Goal: Task Accomplishment & Management: Use online tool/utility

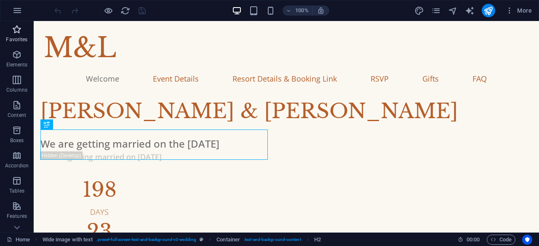
click at [20, 31] on icon "button" at bounding box center [17, 29] width 10 height 10
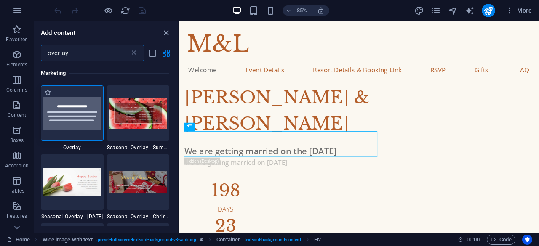
type input "overlay"
click at [85, 120] on div at bounding box center [72, 113] width 63 height 56
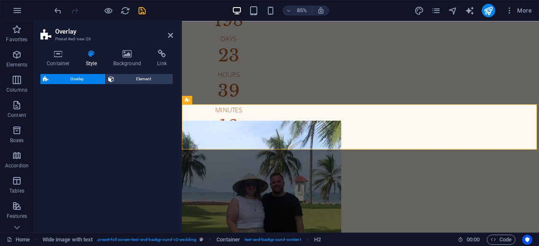
select select "rem"
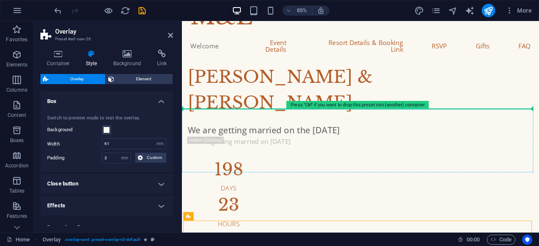
scroll to position [0, 0]
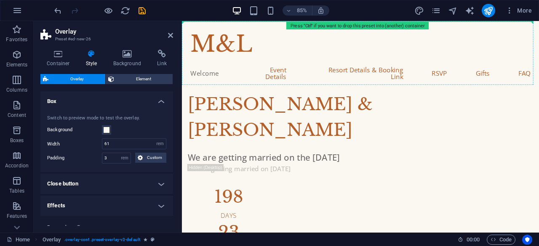
drag, startPoint x: 424, startPoint y: 161, endPoint x: 391, endPoint y: 31, distance: 134.2
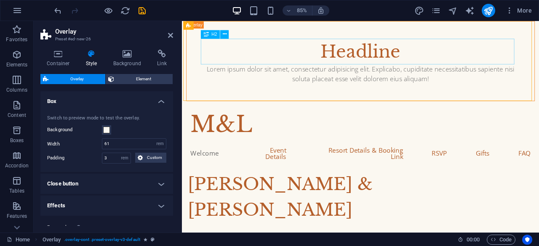
click at [382, 56] on div "Headline" at bounding box center [392, 57] width 369 height 30
click at [160, 184] on h4 "Close button" at bounding box center [106, 184] width 133 height 20
click at [405, 58] on div "Headline" at bounding box center [392, 57] width 369 height 30
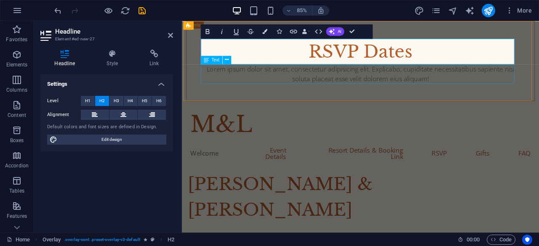
click at [400, 87] on div "Lorem ipsum dolor sit amet, consectetur adipisicing elit. Explicabo, cupiditate…" at bounding box center [392, 83] width 369 height 23
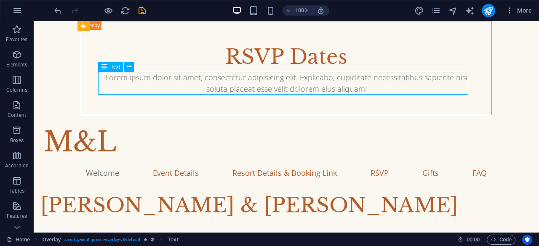
click at [367, 87] on div "Lorem ipsum dolor sit amet, consectetur adipisicing elit. Explicabo, cupiditate…" at bounding box center [286, 83] width 370 height 23
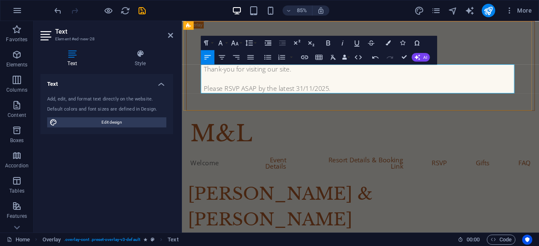
click at [342, 79] on p "Thank-you for visiting our site. Please RSVP ASAP by the latest 31/11/2025." at bounding box center [392, 89] width 369 height 34
click at [362, 104] on p "Thank-you for visiting our site which provides all the relevant details regardi…" at bounding box center [392, 89] width 369 height 34
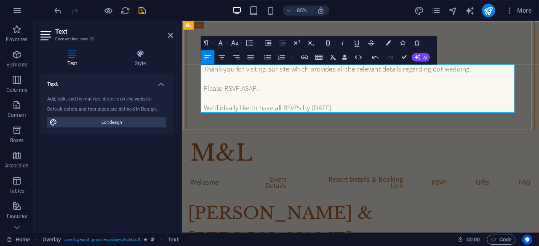
click at [315, 126] on p "Thank-you for visiting our site which provides all the relevant details regardi…" at bounding box center [392, 100] width 369 height 57
click at [350, 106] on p "Thank-you for visiting our site which provides all the relevant details regardi…" at bounding box center [392, 100] width 369 height 57
click at [347, 99] on p "Thank-you for visiting our site which provides all the relevant details regardi…" at bounding box center [392, 100] width 369 height 57
click at [142, 13] on icon "save" at bounding box center [142, 11] width 10 height 10
checkbox input "false"
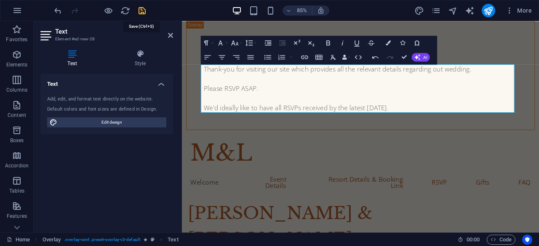
checkbox input "false"
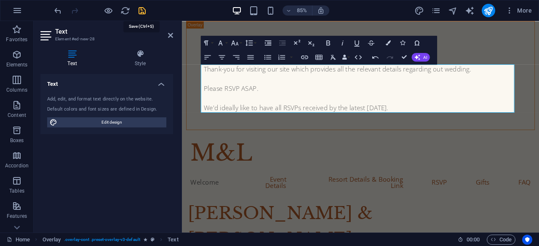
checkbox input "false"
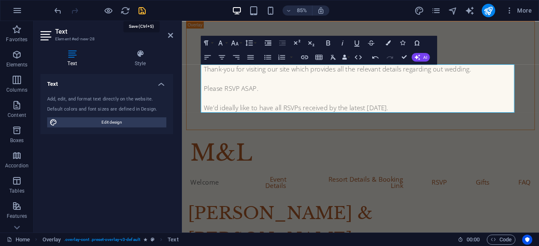
checkbox input "false"
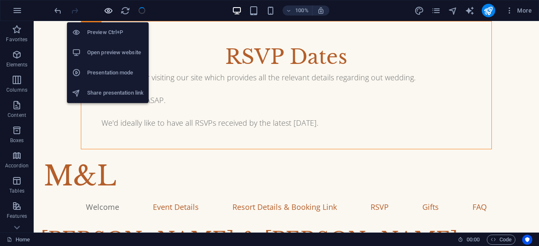
click at [112, 10] on icon "button" at bounding box center [109, 11] width 10 height 10
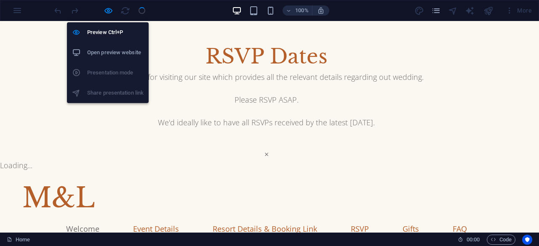
click at [117, 50] on h6 "Open preview website" at bounding box center [115, 53] width 56 height 10
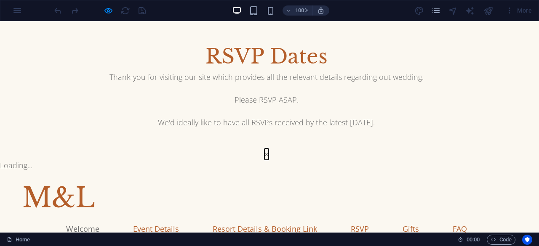
click at [269, 149] on button "×" at bounding box center [266, 154] width 4 height 11
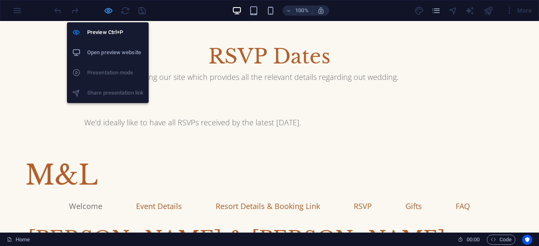
click at [109, 10] on icon "button" at bounding box center [109, 11] width 10 height 10
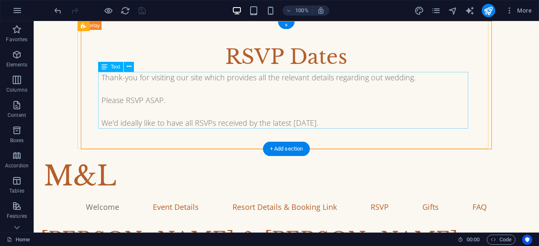
click at [354, 100] on div "Thank-you for visiting our site which provides all the relevant details regardi…" at bounding box center [286, 100] width 370 height 57
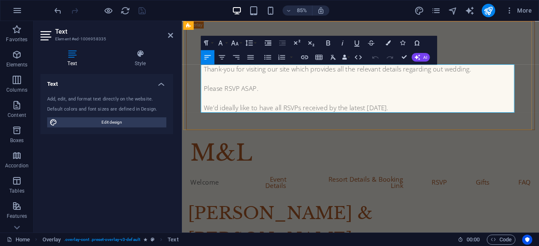
click at [481, 80] on p "Thank-you for visiting our site which provides all the relevant details regardi…" at bounding box center [392, 100] width 369 height 57
click at [285, 92] on p "Thank-you for visiting our site which provides all the relevant details regardi…" at bounding box center [392, 100] width 369 height 57
click at [538, 32] on div "RSVP Dates Thank-you for visiting our site which provides all the relevant deta…" at bounding box center [392, 85] width 410 height 128
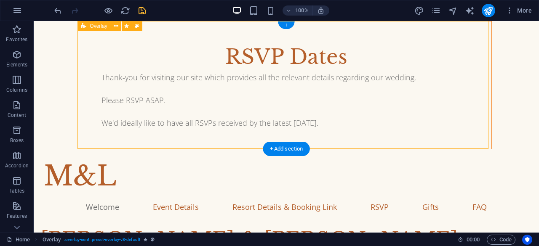
click at [483, 32] on div "RSVP Dates Thank-you for visiting our site which provides all the relevant deta…" at bounding box center [286, 85] width 411 height 128
select select "rem"
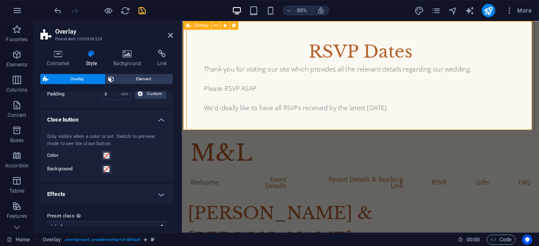
scroll to position [75, 0]
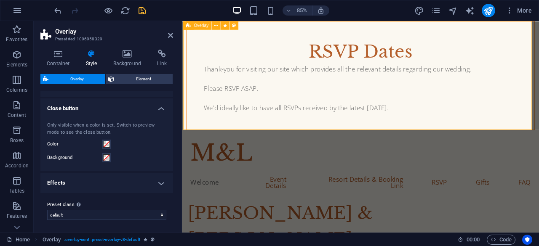
click at [158, 180] on h4 "Effects" at bounding box center [106, 183] width 133 height 20
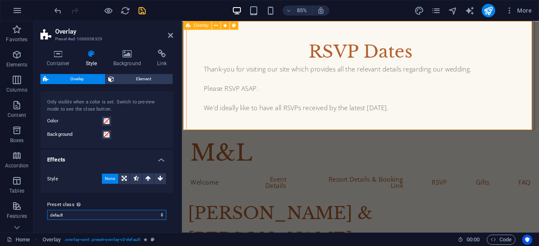
click at [158, 215] on select "default Add preset class" at bounding box center [106, 215] width 119 height 10
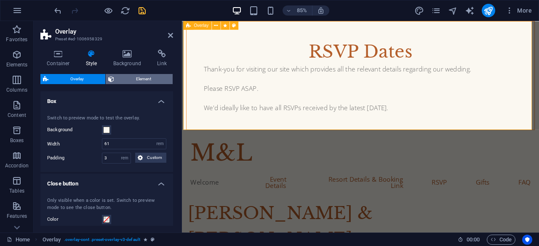
click at [146, 74] on span "Element" at bounding box center [143, 79] width 53 height 10
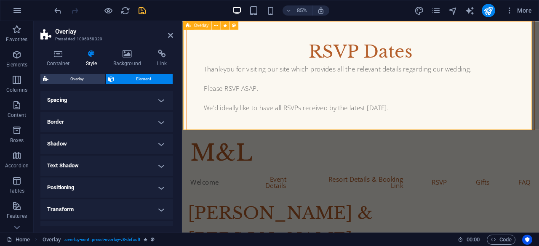
scroll to position [73, 0]
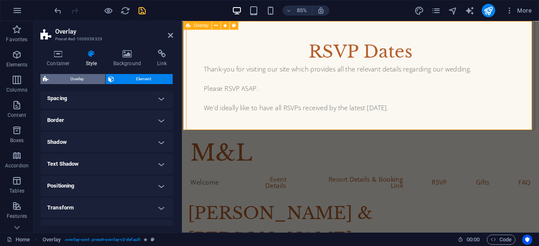
click at [92, 79] on span "Overlay" at bounding box center [77, 79] width 52 height 10
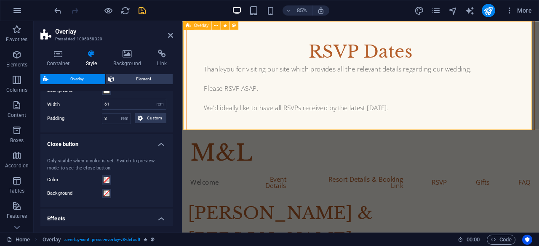
scroll to position [41, 0]
click at [104, 178] on span at bounding box center [106, 179] width 7 height 7
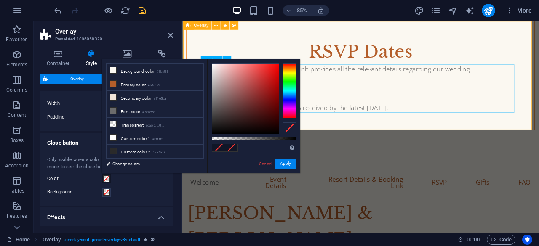
click at [451, 125] on div "Thank-you for visiting our site which provides all the relevant details regardi…" at bounding box center [392, 100] width 369 height 57
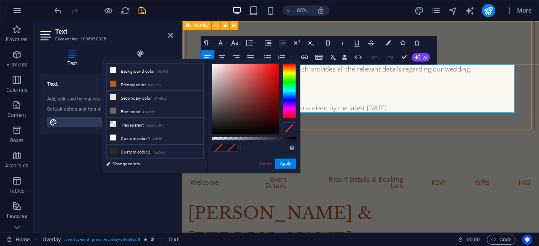
drag, startPoint x: 437, startPoint y: 120, endPoint x: 397, endPoint y: 122, distance: 40.4
click at [397, 122] on p "Thank-you for visiting our site which provides all the relevant details regardi…" at bounding box center [392, 100] width 369 height 57
click at [402, 118] on p "Thank-you for visiting our site which provides all the relevant details regardi…" at bounding box center [392, 100] width 369 height 57
click at [515, 60] on div "RSVP Dates" at bounding box center [392, 57] width 369 height 30
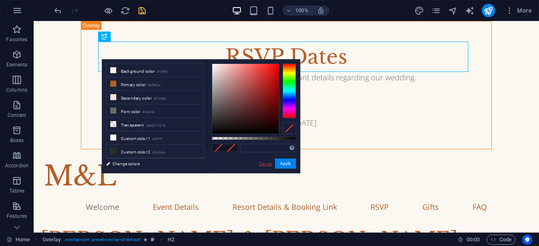
click at [271, 165] on link "Cancel" at bounding box center [265, 164] width 15 height 6
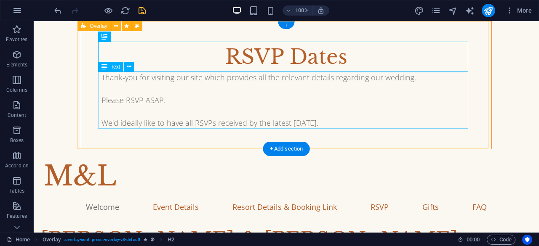
click at [328, 121] on div "Thank-you for visiting our site which provides all the relevant details regardi…" at bounding box center [286, 100] width 370 height 57
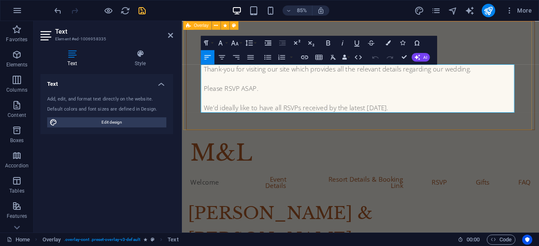
drag, startPoint x: 433, startPoint y: 122, endPoint x: 394, endPoint y: 122, distance: 38.7
click at [394, 122] on p "Thank-you for visiting our site which provides all the relevant details regardi…" at bounding box center [392, 100] width 369 height 57
click at [359, 43] on icon "button" at bounding box center [356, 42] width 8 height 8
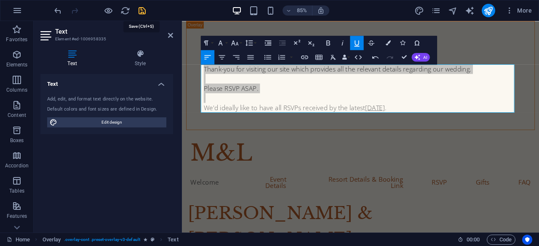
click at [138, 10] on icon "save" at bounding box center [142, 11] width 10 height 10
checkbox input "false"
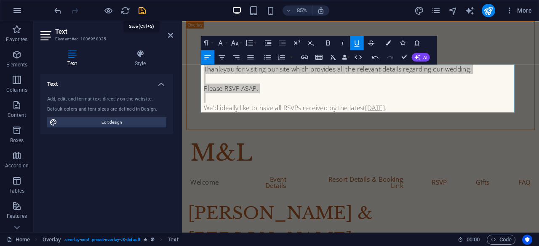
checkbox input "false"
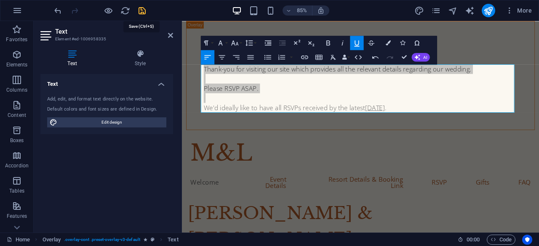
checkbox input "false"
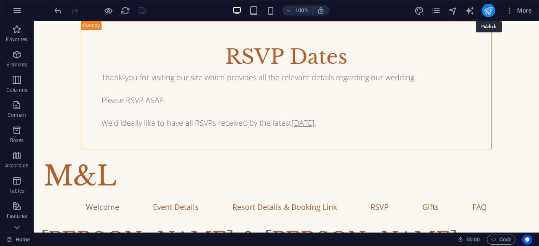
click at [492, 10] on icon "publish" at bounding box center [488, 11] width 10 height 10
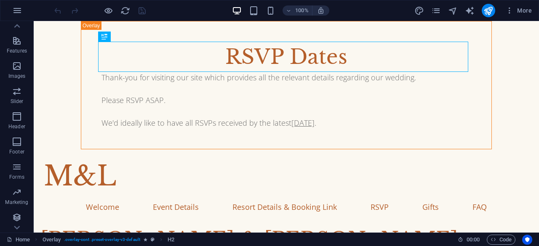
scroll to position [167, 0]
click at [441, 15] on icon "pages" at bounding box center [436, 11] width 10 height 10
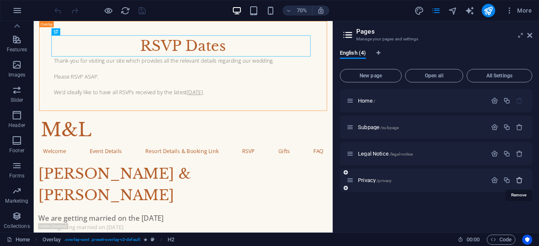
click at [519, 181] on icon "button" at bounding box center [519, 180] width 7 height 7
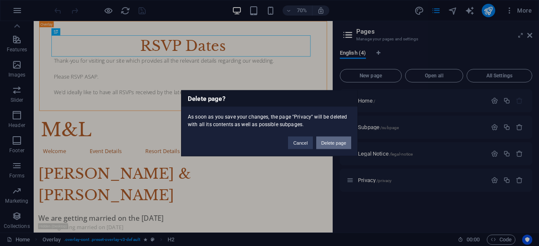
click at [340, 141] on button "Delete page" at bounding box center [333, 142] width 35 height 13
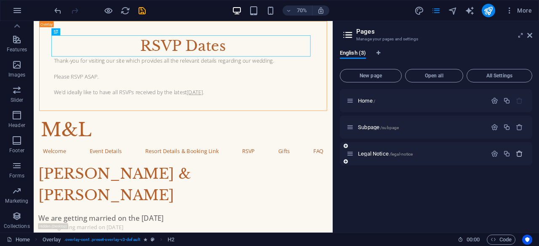
click at [515, 157] on button "button" at bounding box center [519, 153] width 12 height 7
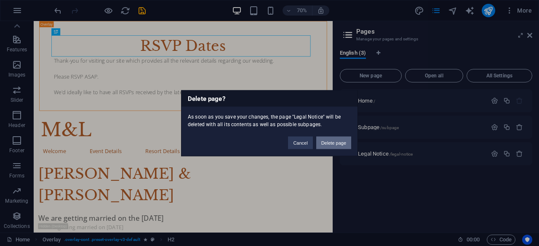
click at [328, 137] on button "Delete page" at bounding box center [333, 142] width 35 height 13
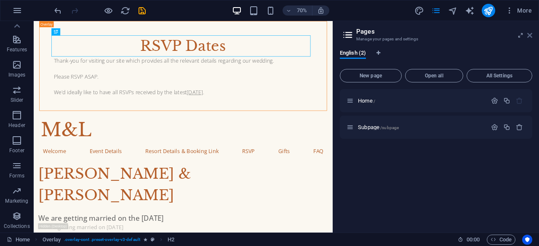
click at [529, 33] on icon at bounding box center [529, 35] width 5 height 7
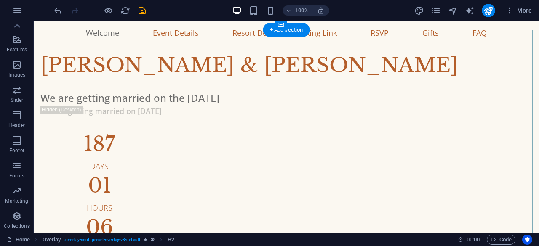
scroll to position [179, 0]
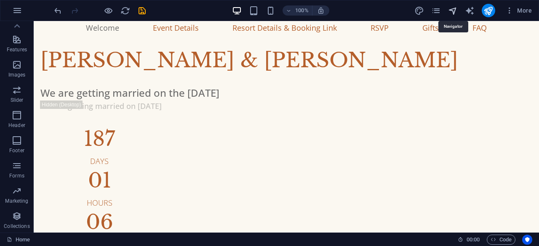
click at [453, 10] on icon "navigator" at bounding box center [453, 11] width 10 height 10
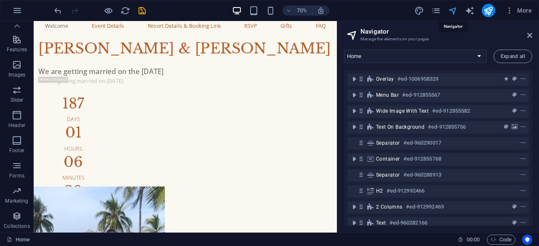
click at [453, 10] on icon "navigator" at bounding box center [453, 11] width 10 height 10
click at [530, 8] on span "More" at bounding box center [518, 10] width 27 height 8
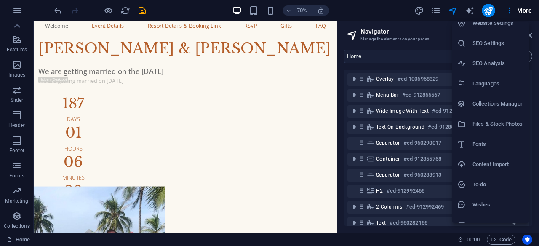
scroll to position [21, 0]
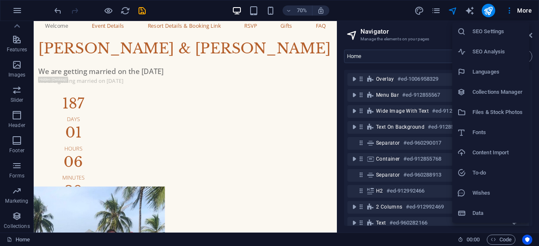
click at [500, 210] on h6 "Data" at bounding box center [498, 213] width 52 height 10
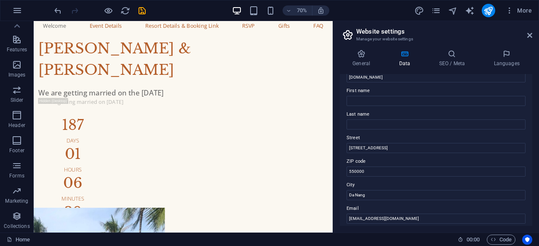
scroll to position [0, 0]
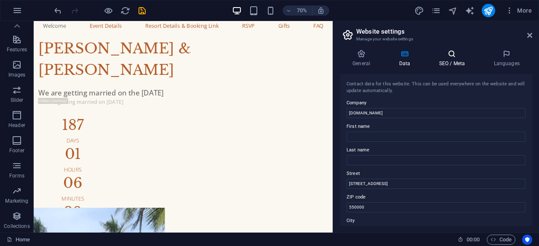
click at [446, 64] on h4 "SEO / Meta" at bounding box center [453, 59] width 55 height 18
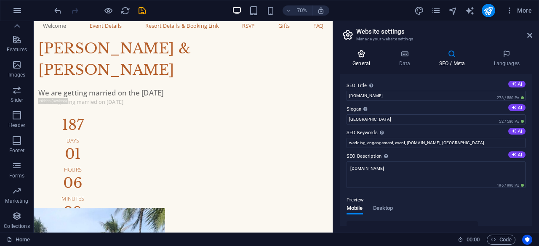
click at [370, 60] on h4 "General" at bounding box center [363, 59] width 46 height 18
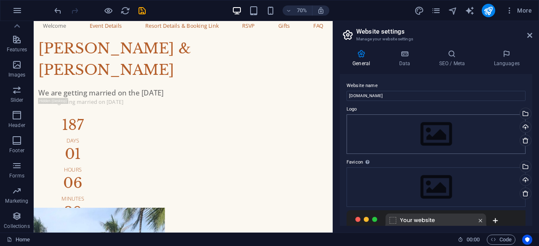
scroll to position [135, 0]
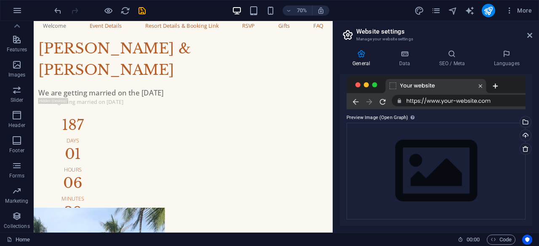
click at [533, 36] on aside "Website settings Manage your website settings General Data SEO / Meta Languages…" at bounding box center [436, 127] width 206 height 212
click at [523, 37] on header "Website settings Manage your website settings" at bounding box center [436, 32] width 191 height 22
click at [525, 37] on header "Website settings Manage your website settings" at bounding box center [436, 32] width 191 height 22
click at [529, 36] on icon at bounding box center [529, 35] width 5 height 7
